Goal: Use online tool/utility: Use online tool/utility

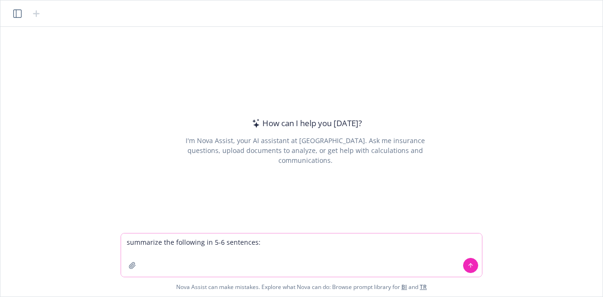
paste textarea "Lo’ip dolorsi ame c adipis-elitsedd Eiusmodte IN Utlabor et dolo mag Aliqua Eni…"
type textarea "loremipsu dol sitametco ad 8-6 elitseddo: Ei’te incidid utl e dolore-magnaali E…"
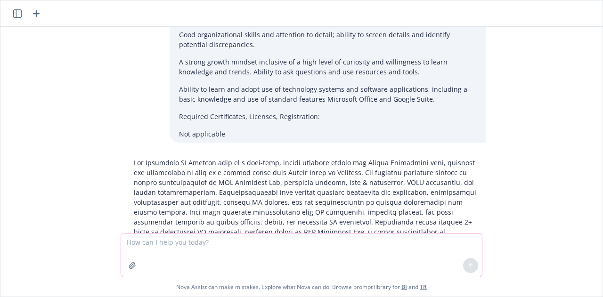
scroll to position [863, 0]
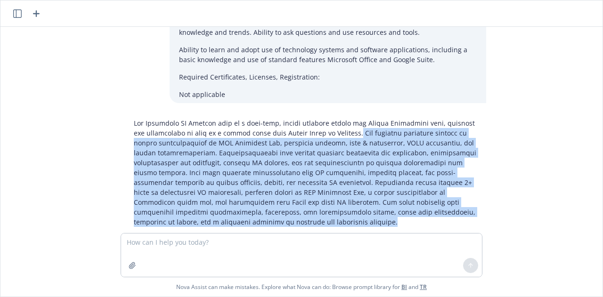
drag, startPoint x: 251, startPoint y: 202, endPoint x: 338, endPoint y: 113, distance: 124.6
click at [338, 118] on p at bounding box center [305, 172] width 343 height 109
copy p "The position primarily focuses on expert administration of ADP Workforce Now, i…"
